Goal: Task Accomplishment & Management: Manage account settings

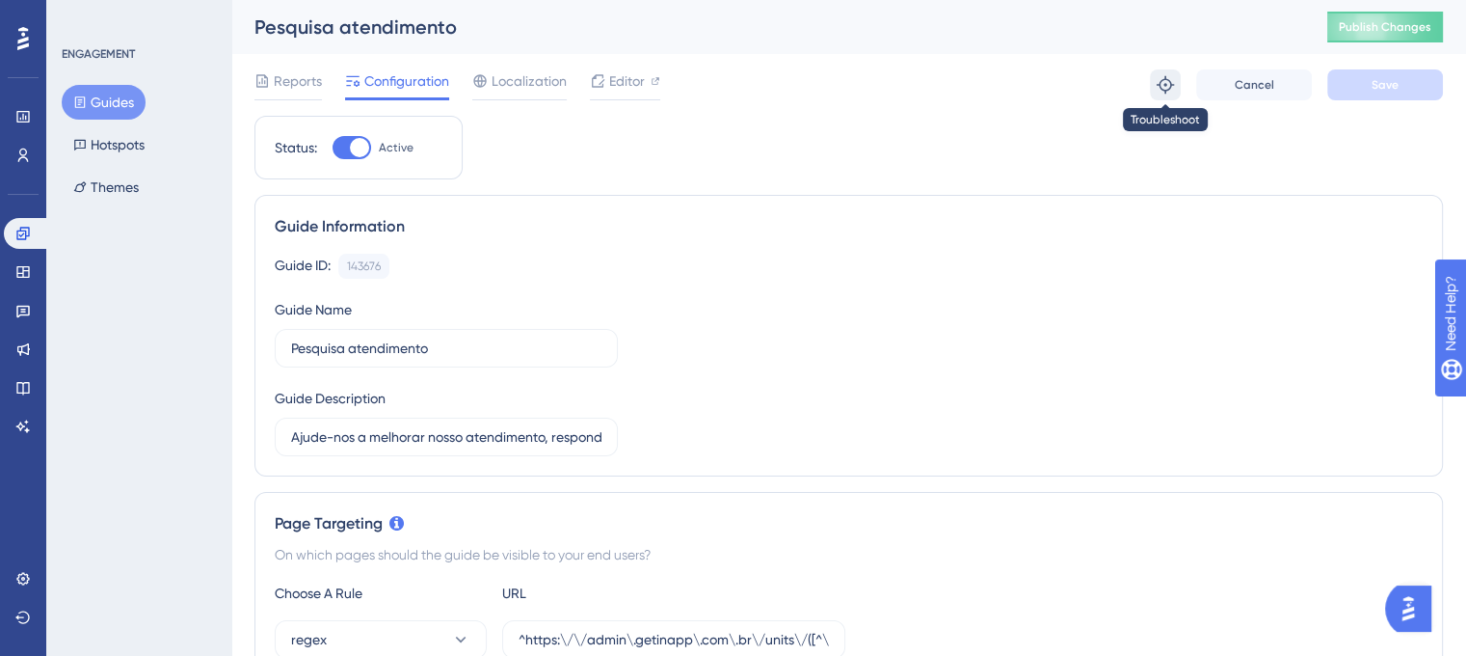
click at [1166, 83] on icon at bounding box center [1165, 84] width 19 height 19
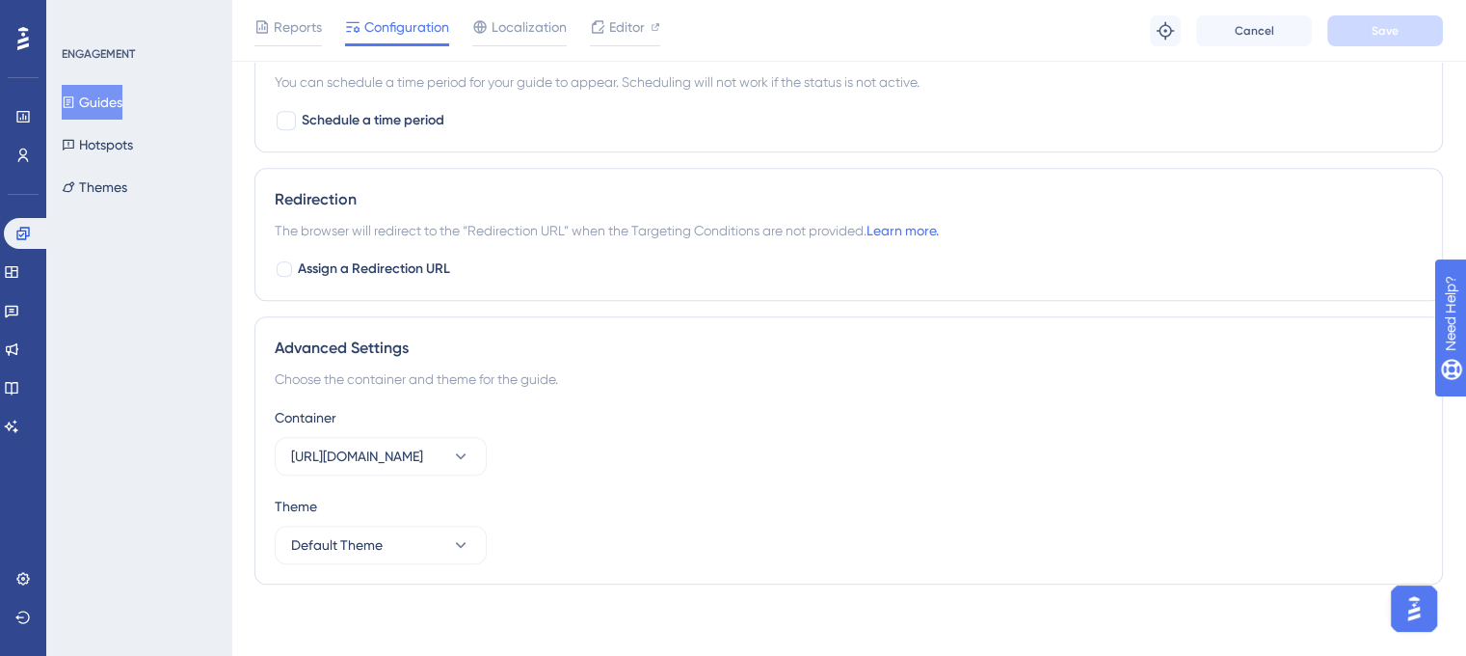
scroll to position [1463, 0]
click at [464, 457] on icon at bounding box center [460, 453] width 19 height 19
click at [413, 510] on span "[URL][DOMAIN_NAME]" at bounding box center [369, 512] width 132 height 23
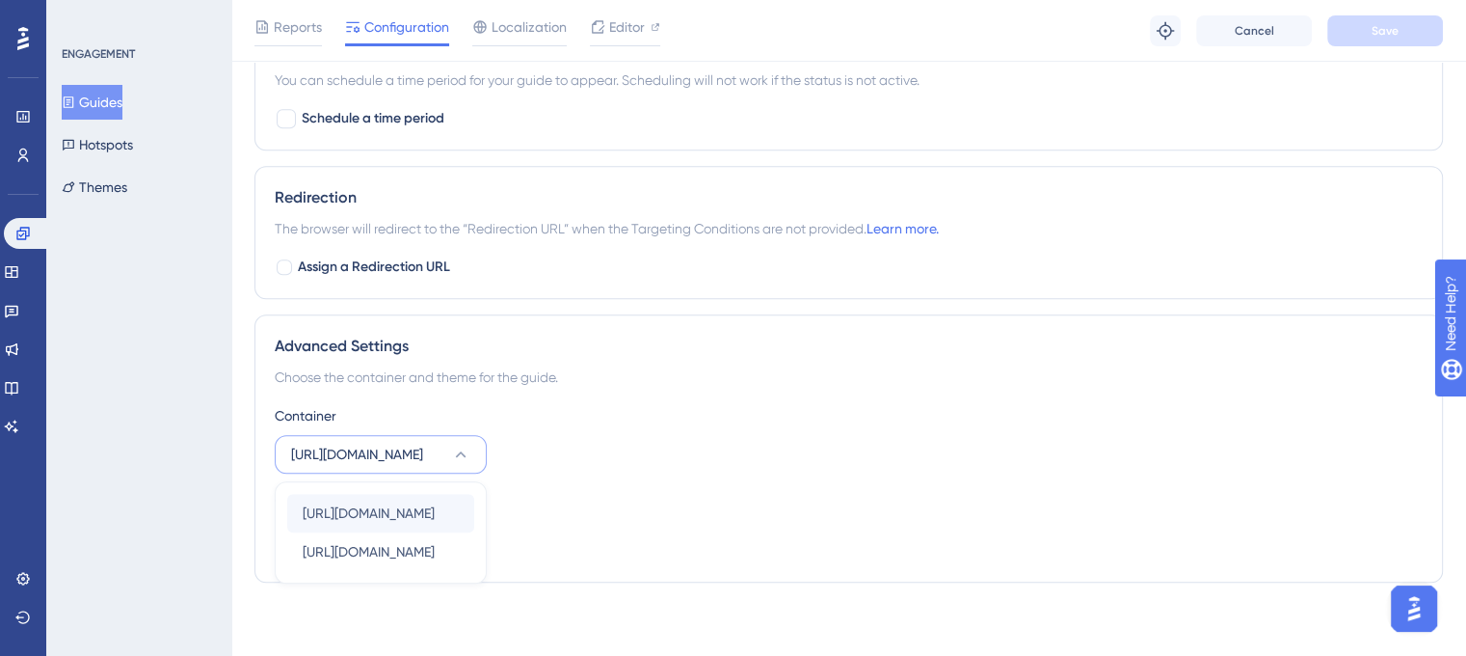
click at [413, 510] on div "Theme" at bounding box center [849, 504] width 1148 height 23
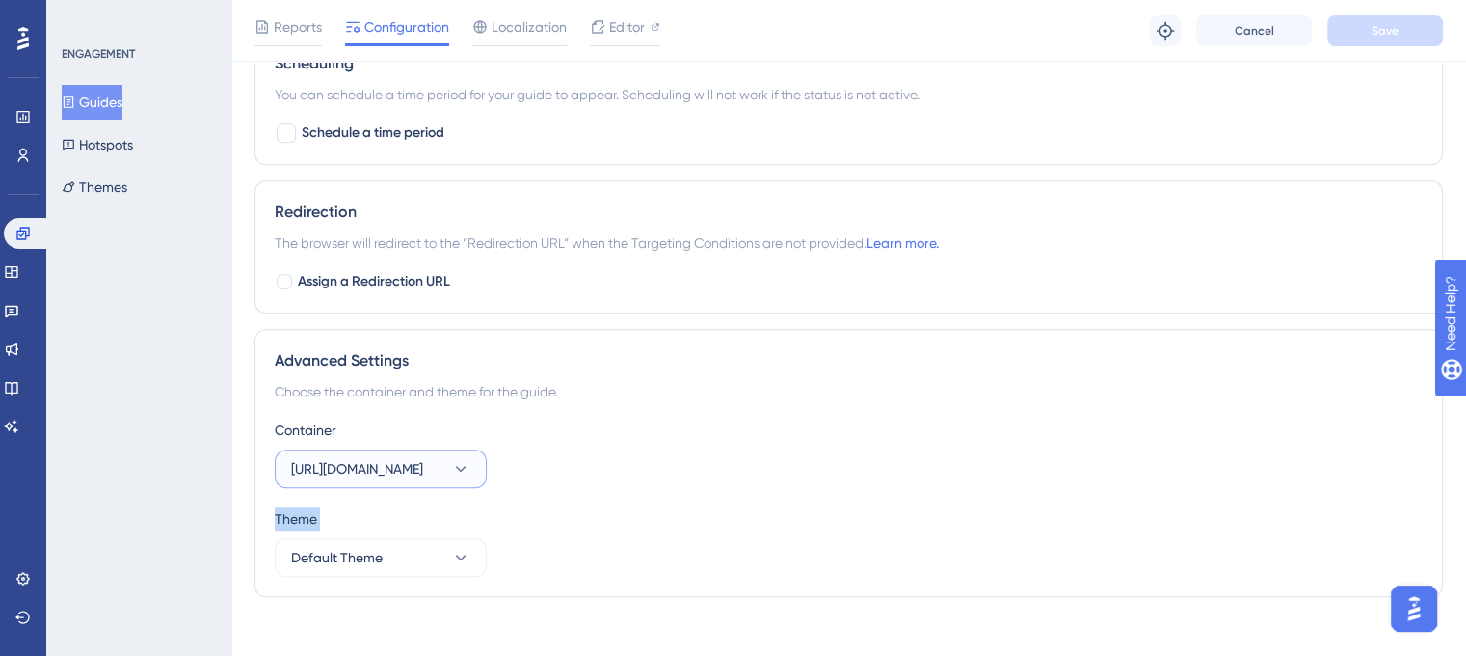
click at [458, 469] on icon at bounding box center [460, 468] width 19 height 19
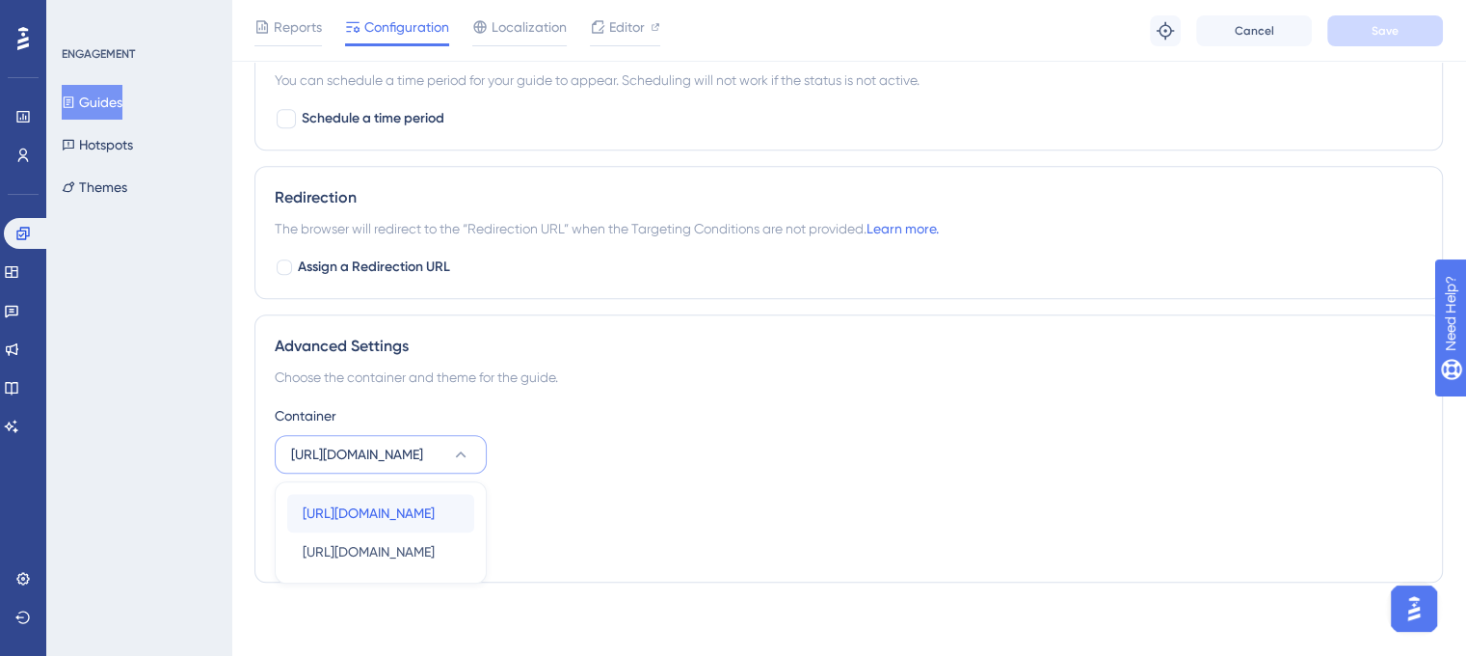
click at [415, 511] on span "[URL][DOMAIN_NAME]" at bounding box center [369, 512] width 132 height 23
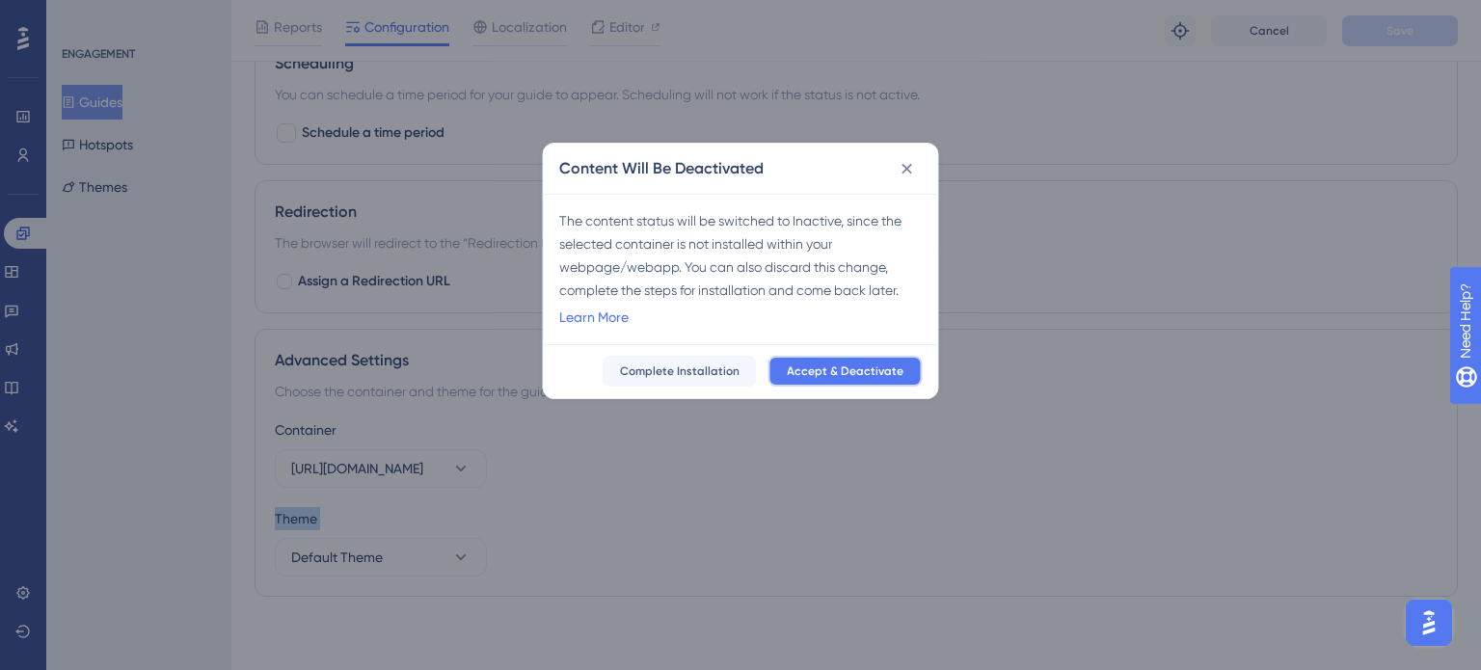
click at [825, 368] on span "Accept & Deactivate" at bounding box center [845, 370] width 117 height 15
checkbox input "false"
